Goal: Check status

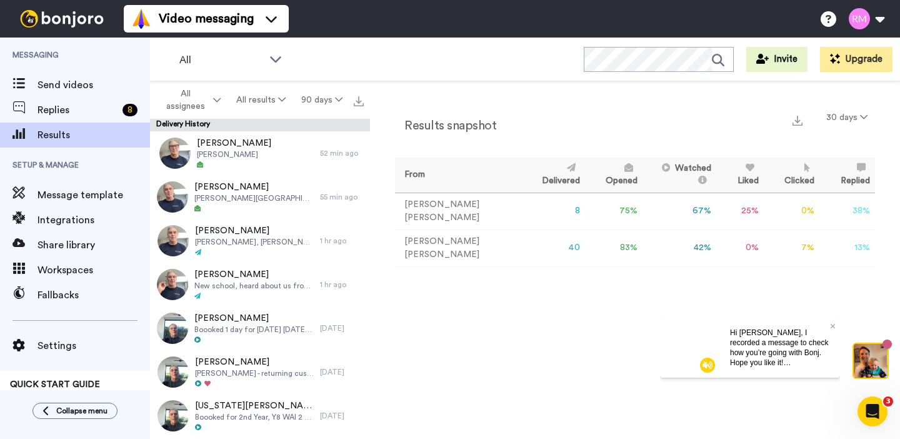
click at [836, 324] on div "Hi Ryan, I recorded a message to check how you’re going with Bonj. Hope you lik…" at bounding box center [780, 347] width 120 height 60
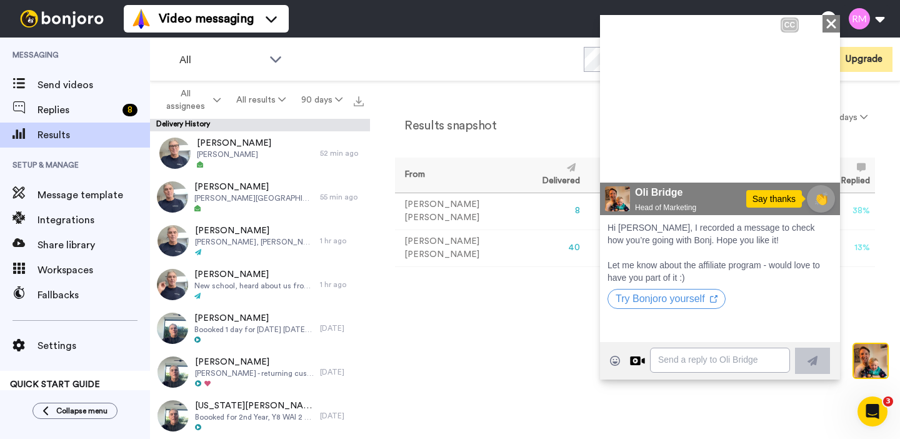
click at [832, 22] on icon at bounding box center [830, 22] width 9 height 9
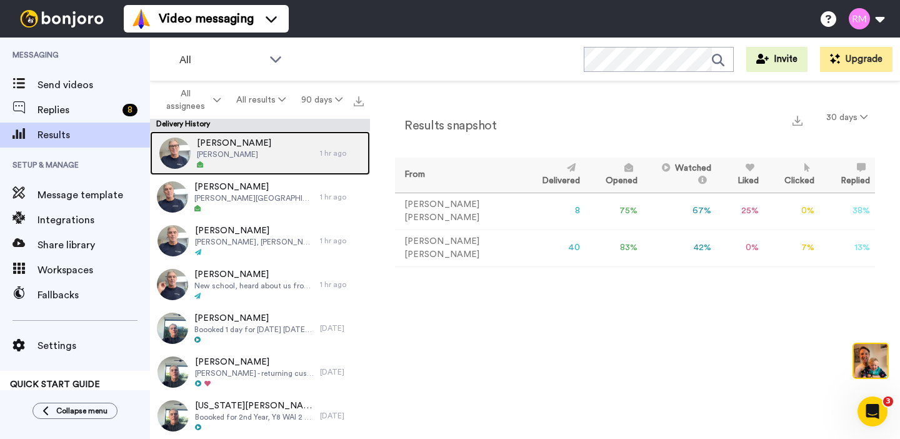
click at [277, 147] on div "John Murphy" at bounding box center [235, 153] width 170 height 44
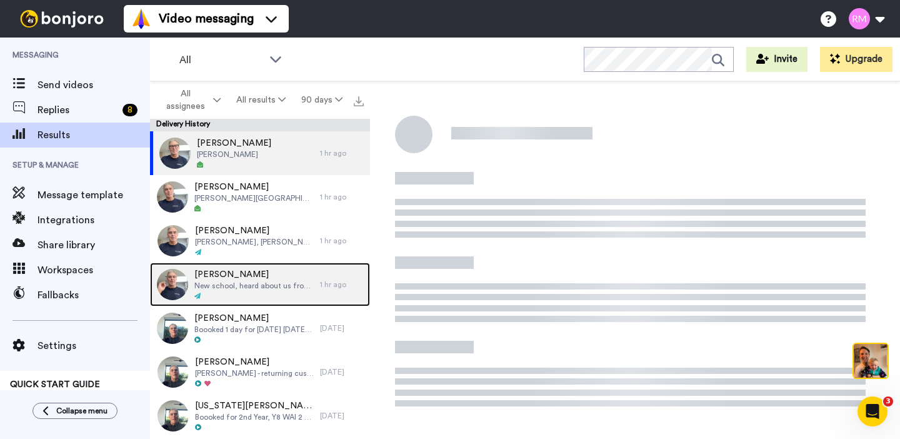
click at [254, 292] on div at bounding box center [253, 296] width 119 height 9
